Goal: Information Seeking & Learning: Learn about a topic

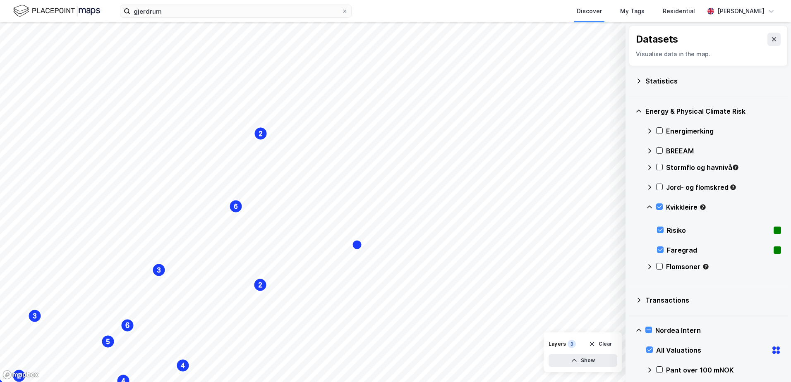
click at [345, 10] on icon at bounding box center [344, 11] width 5 height 5
click at [341, 10] on input "gjerdrum" at bounding box center [235, 11] width 211 height 12
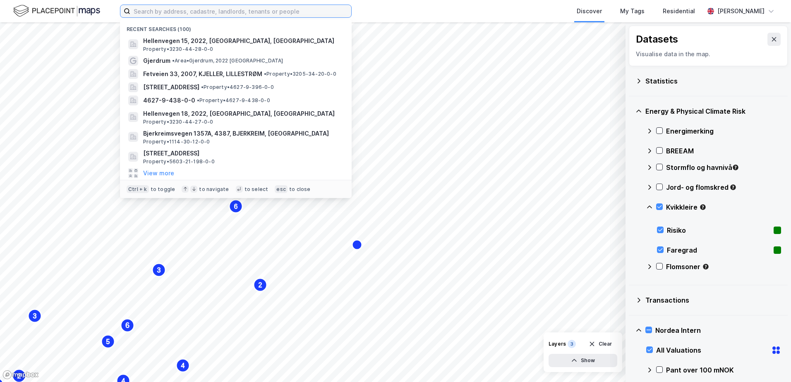
paste input "Nystulia 22"
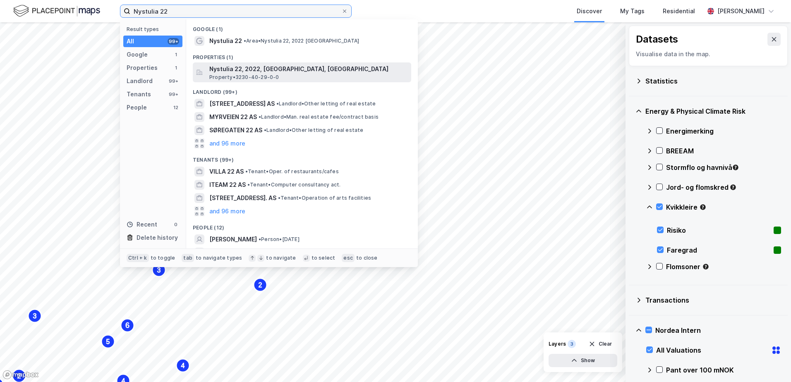
type input "Nystulia 22"
click at [225, 70] on span "Nystulia 22, 2022, GJERDRUM, GJERDRUM" at bounding box center [308, 69] width 198 height 10
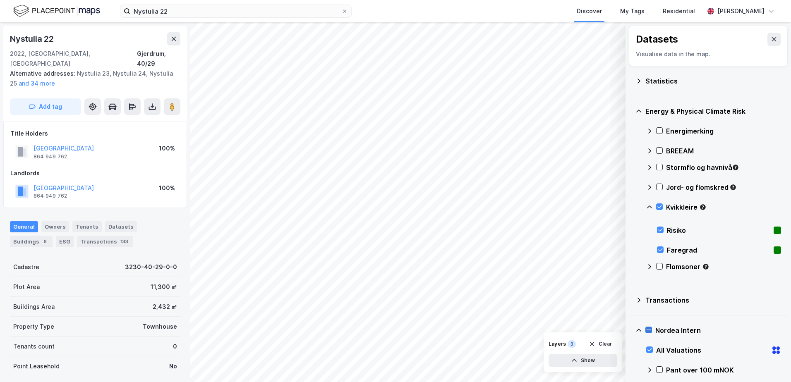
click at [648, 330] on icon at bounding box center [648, 330] width 5 height 0
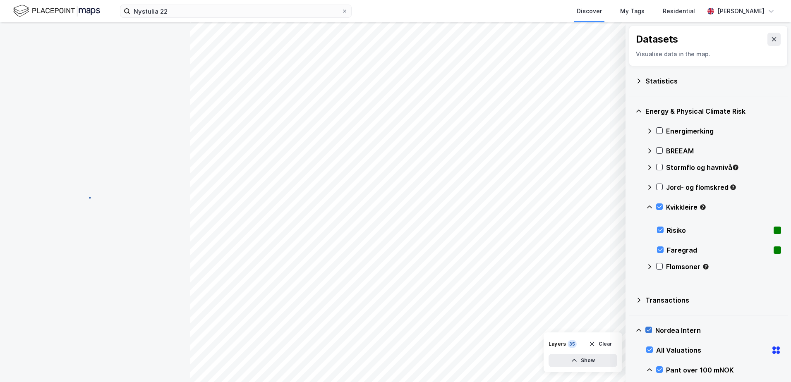
click at [648, 331] on icon at bounding box center [648, 330] width 5 height 3
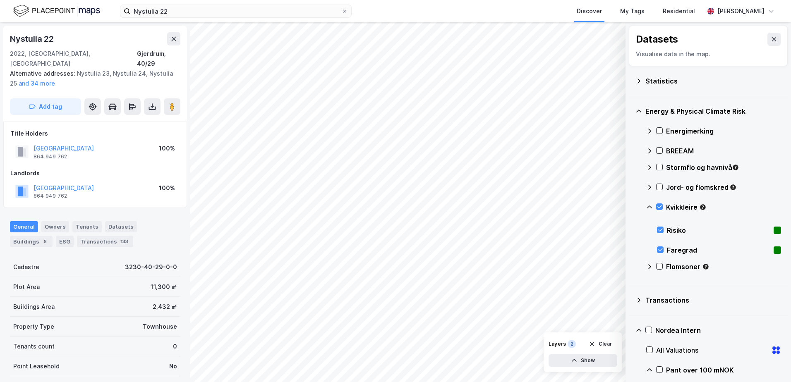
click at [639, 332] on icon at bounding box center [638, 330] width 7 height 7
click at [606, 358] on button "Show" at bounding box center [582, 360] width 69 height 13
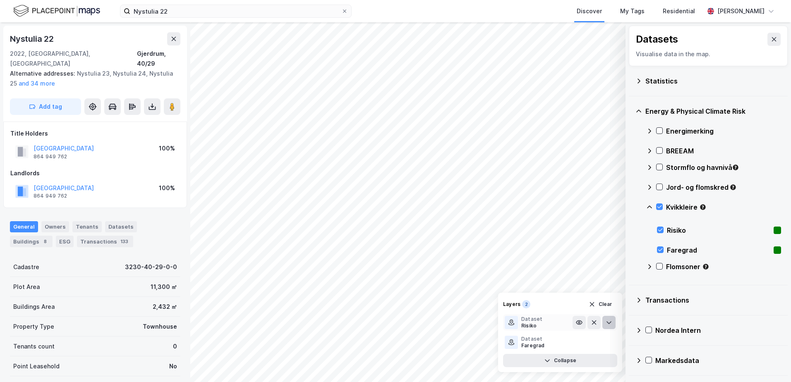
click at [607, 321] on icon at bounding box center [608, 322] width 7 height 7
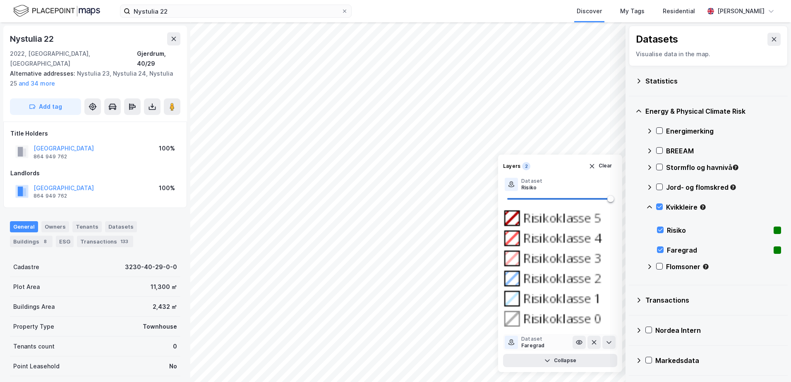
click at [608, 343] on icon at bounding box center [608, 342] width 5 height 3
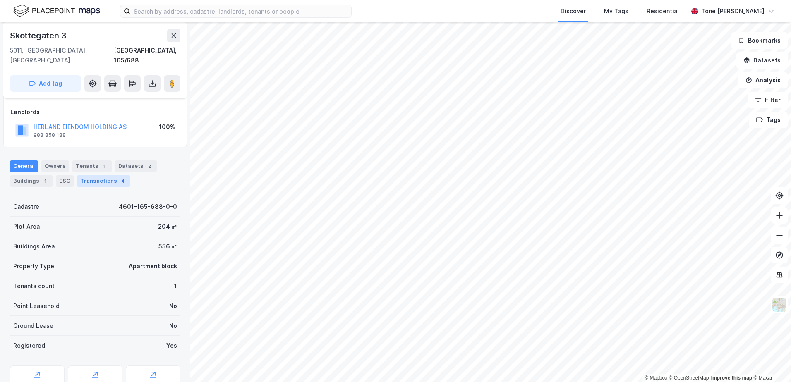
scroll to position [83, 0]
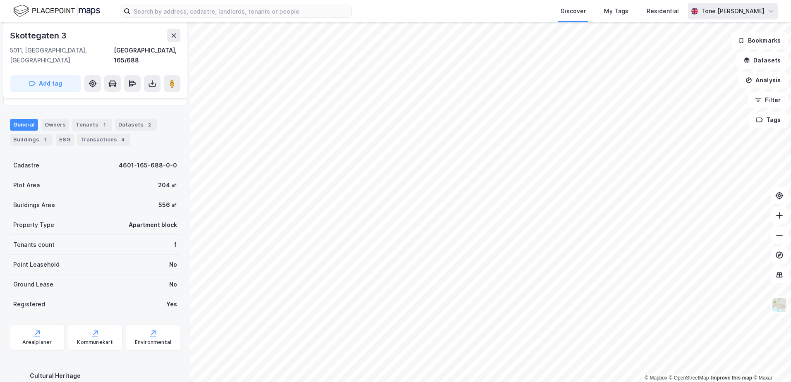
click at [751, 12] on div "[PERSON_NAME]" at bounding box center [732, 11] width 63 height 10
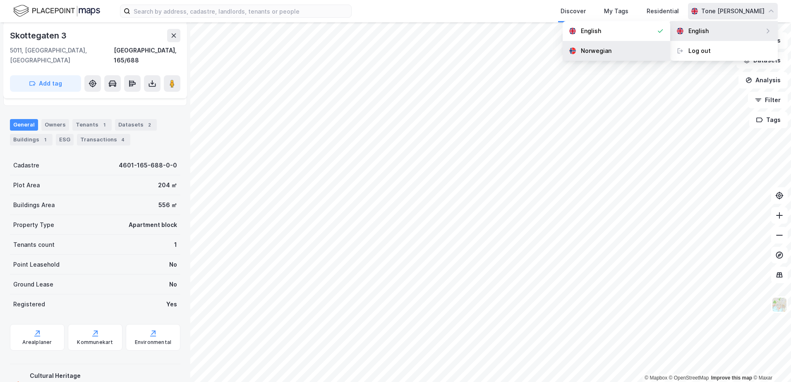
click at [611, 50] on div "Norwegian" at bounding box center [616, 51] width 108 height 20
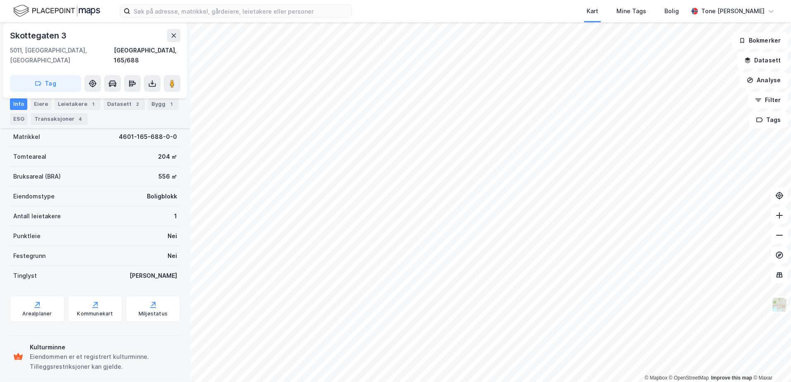
scroll to position [0, 0]
